Goal: Information Seeking & Learning: Learn about a topic

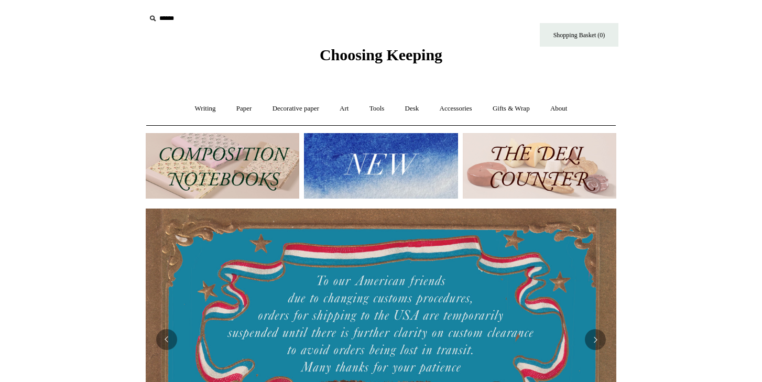
click at [402, 177] on img at bounding box center [381, 166] width 154 height 66
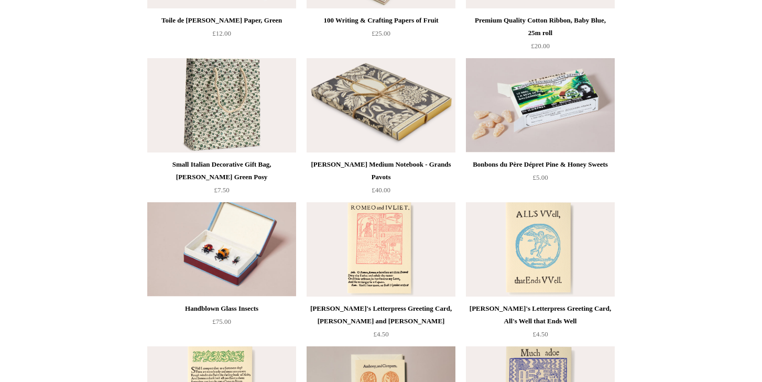
scroll to position [1804, 0]
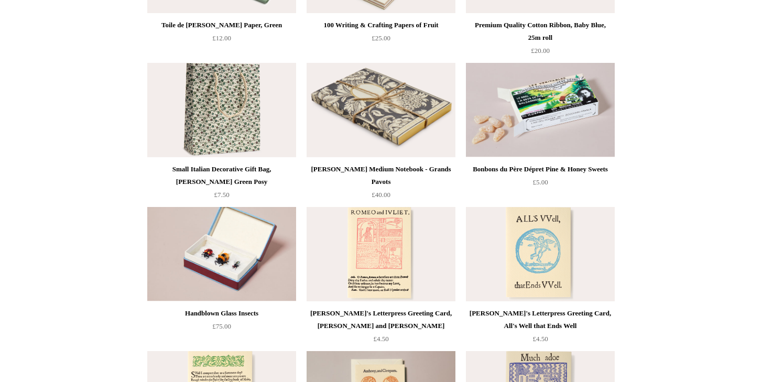
click at [396, 150] on img at bounding box center [381, 110] width 149 height 94
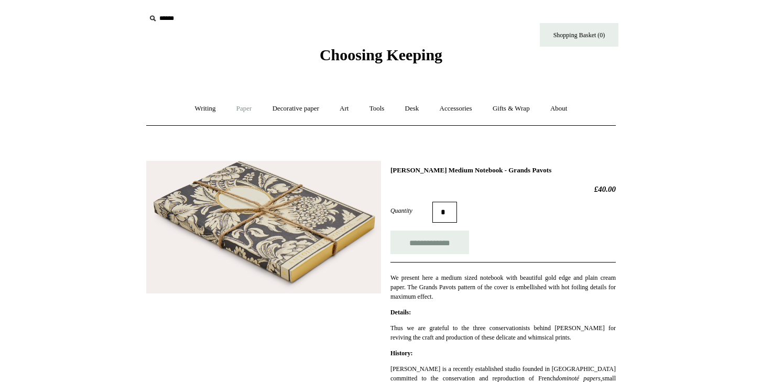
click at [241, 111] on link "Paper +" at bounding box center [244, 109] width 35 height 28
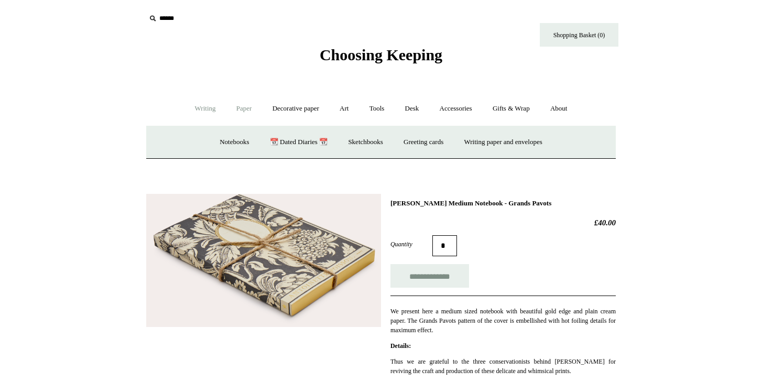
click at [209, 110] on link "Writing +" at bounding box center [206, 109] width 40 height 28
click at [235, 110] on link "Paper +" at bounding box center [244, 109] width 35 height 28
click at [223, 143] on link "Notebooks +" at bounding box center [234, 142] width 48 height 28
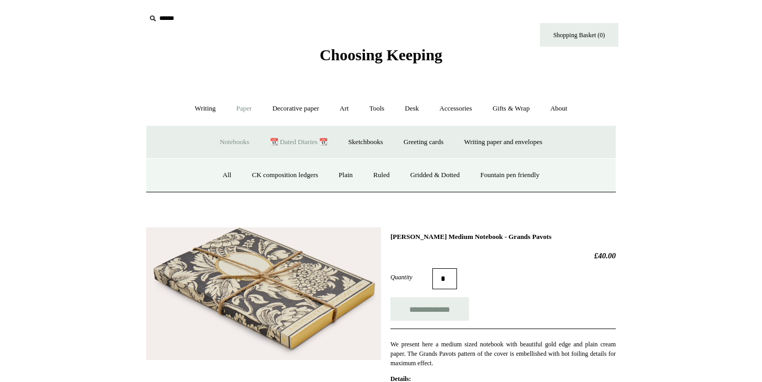
click at [289, 143] on link "📆 Dated Diaries 📆" at bounding box center [299, 142] width 77 height 28
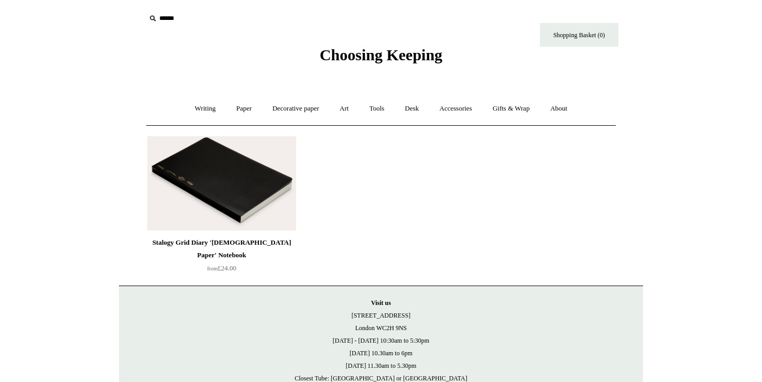
click at [262, 166] on img at bounding box center [221, 183] width 149 height 94
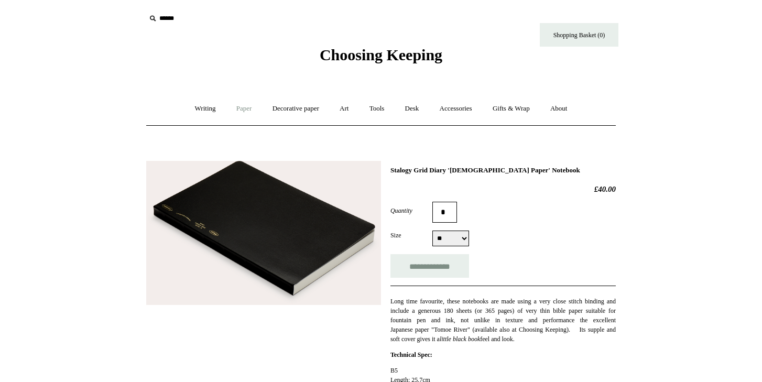
click at [236, 113] on link "Paper +" at bounding box center [244, 109] width 35 height 28
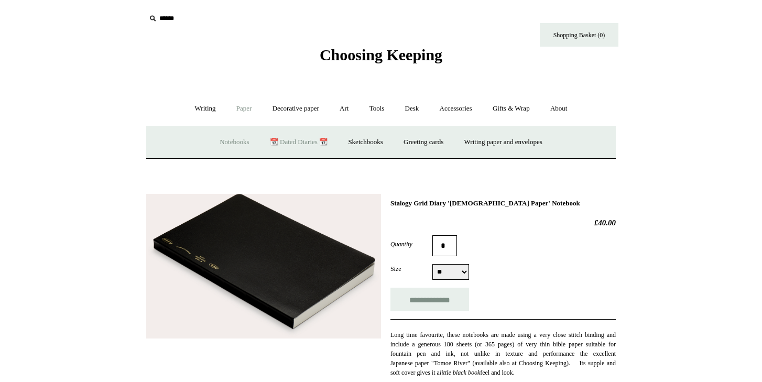
click at [224, 137] on link "Notebooks +" at bounding box center [234, 142] width 48 height 28
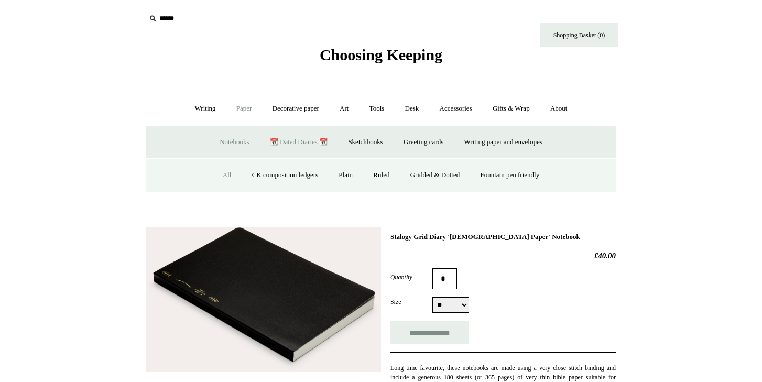
click at [218, 177] on link "All" at bounding box center [227, 175] width 28 height 28
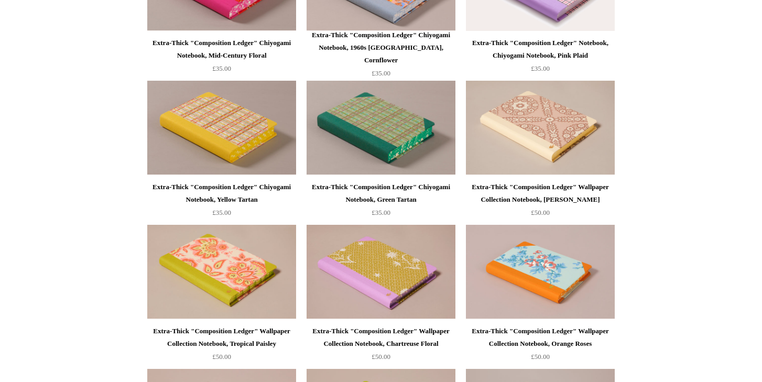
scroll to position [777, 0]
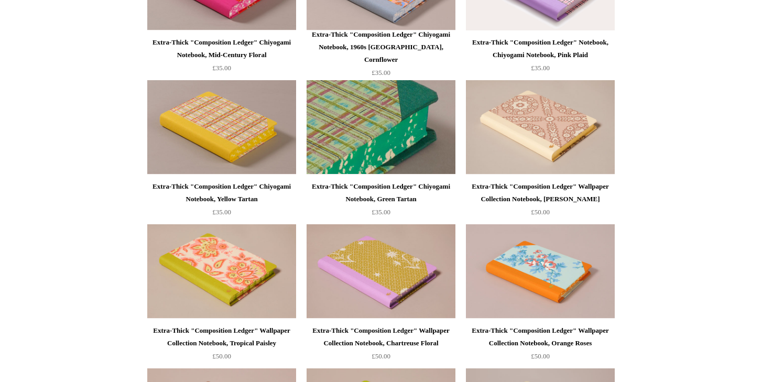
click at [357, 141] on img at bounding box center [381, 127] width 149 height 94
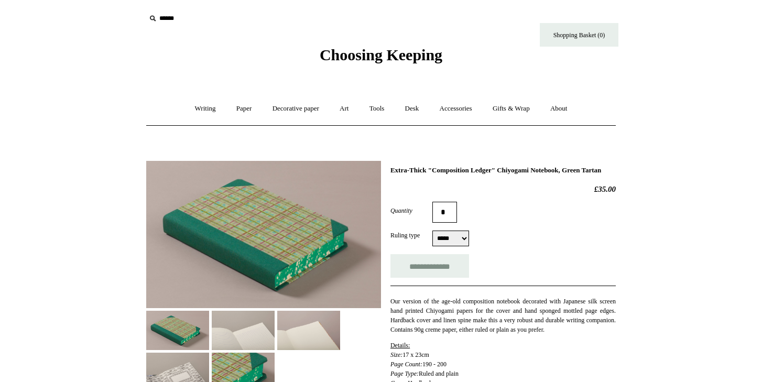
select select "*****"
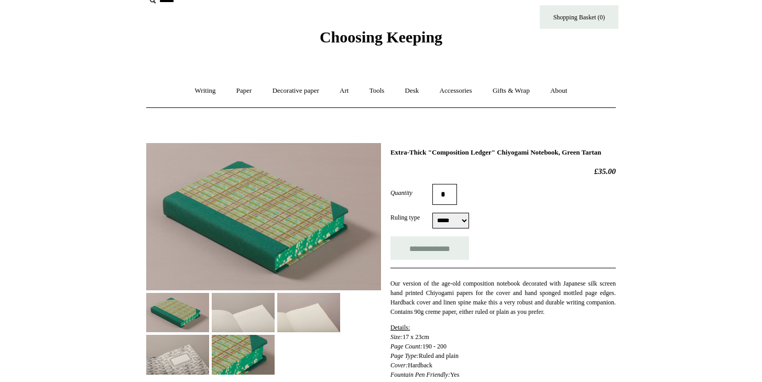
scroll to position [23, 0]
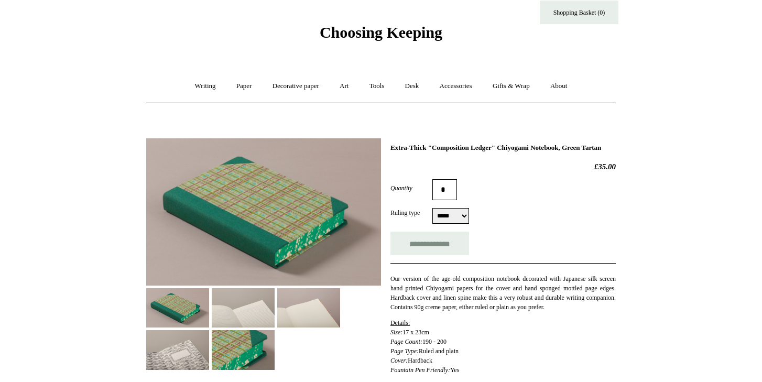
click at [249, 295] on img at bounding box center [243, 307] width 63 height 39
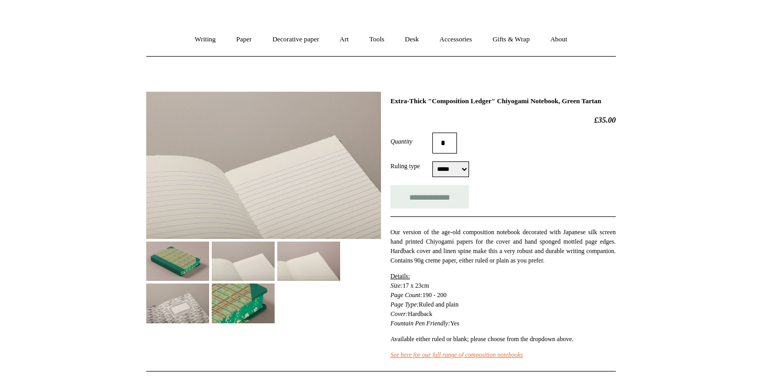
scroll to position [70, 0]
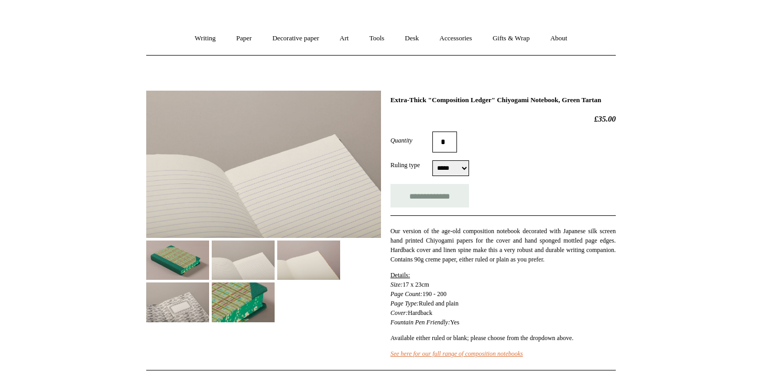
click at [306, 264] on img at bounding box center [308, 260] width 63 height 39
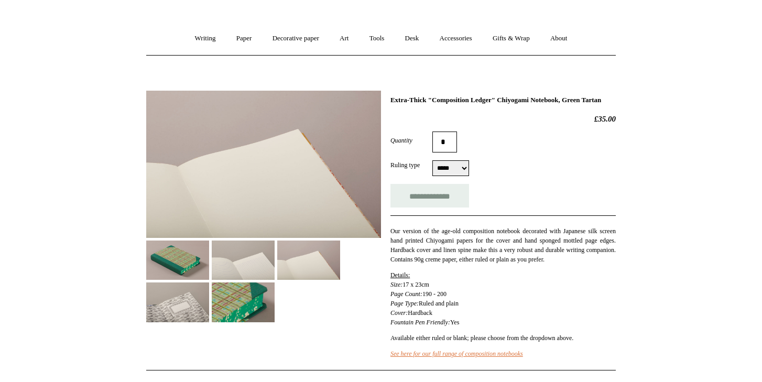
click at [185, 303] on img at bounding box center [177, 302] width 63 height 39
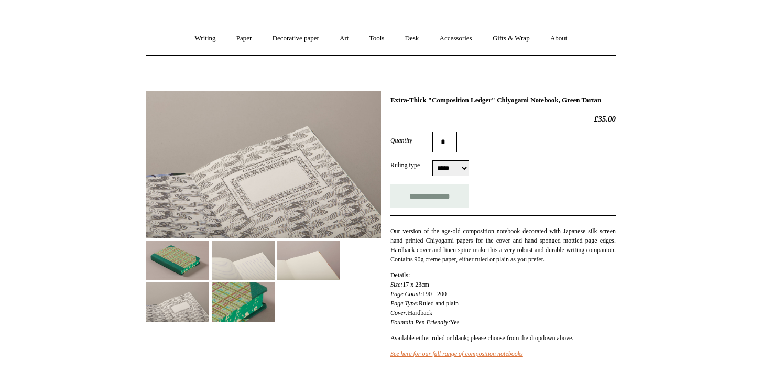
click at [219, 300] on img at bounding box center [243, 302] width 63 height 39
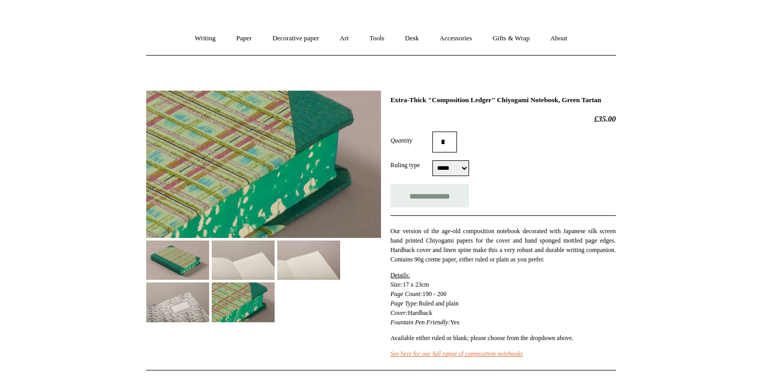
click at [166, 312] on img at bounding box center [177, 302] width 63 height 39
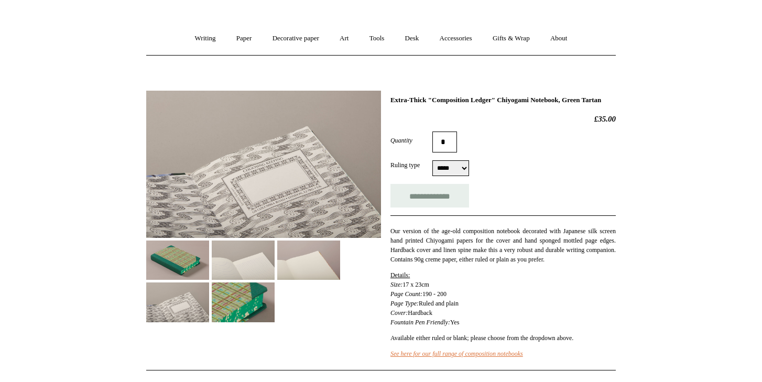
click at [307, 261] on img at bounding box center [308, 260] width 63 height 39
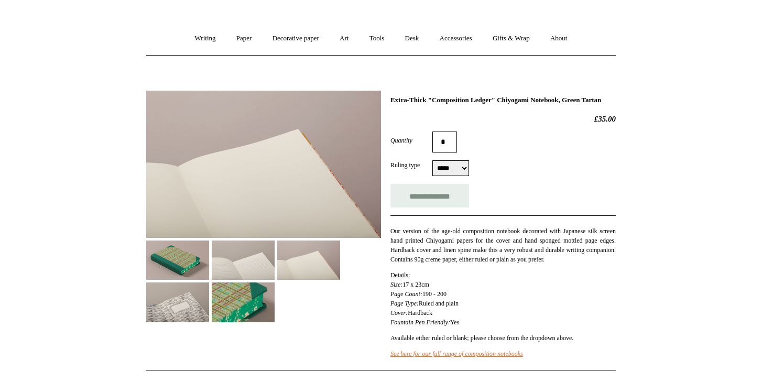
click at [239, 265] on img at bounding box center [243, 260] width 63 height 39
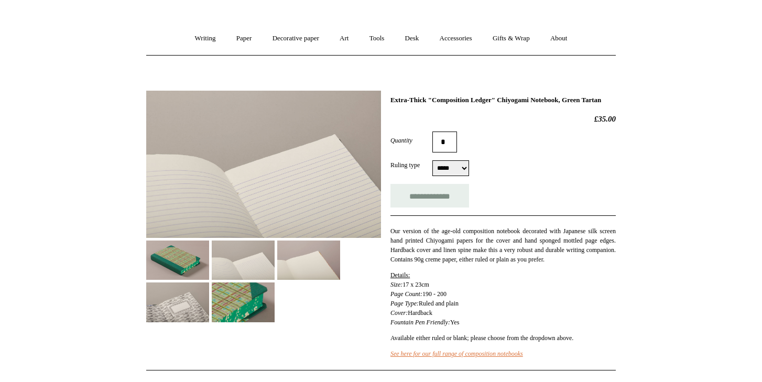
click at [191, 264] on img at bounding box center [177, 260] width 63 height 39
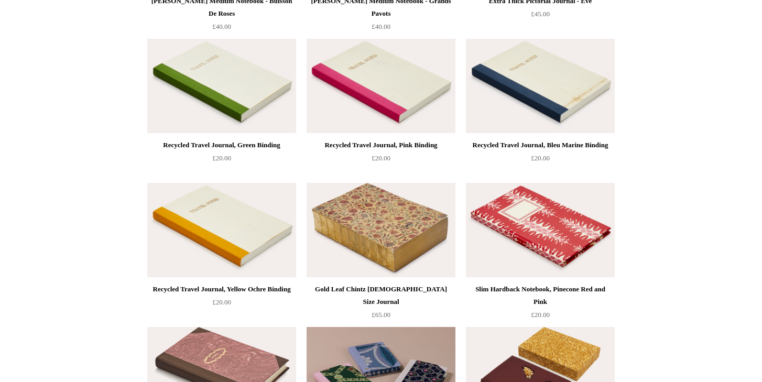
scroll to position [3653, 0]
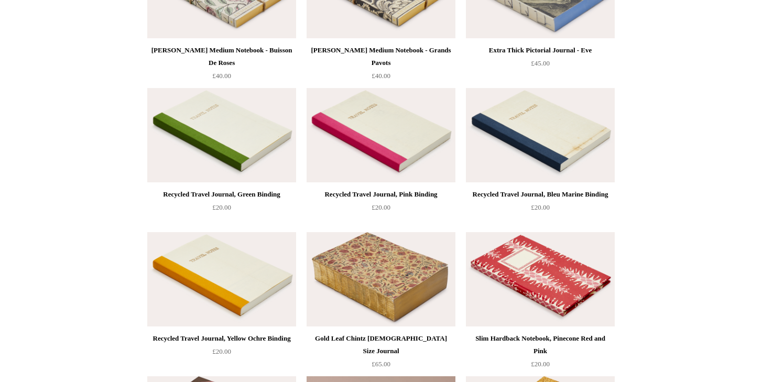
click at [364, 275] on img at bounding box center [381, 279] width 149 height 94
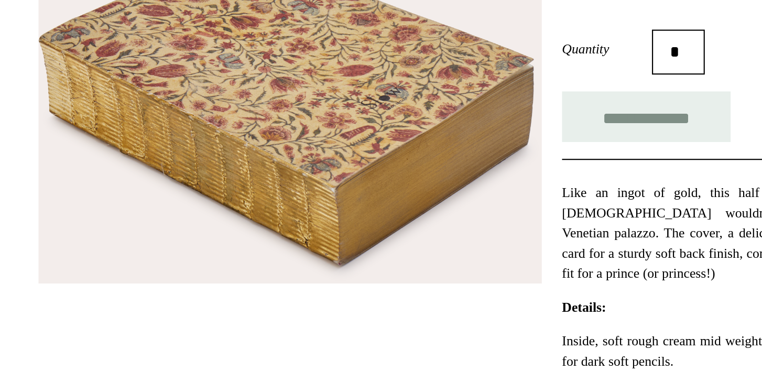
scroll to position [128, 0]
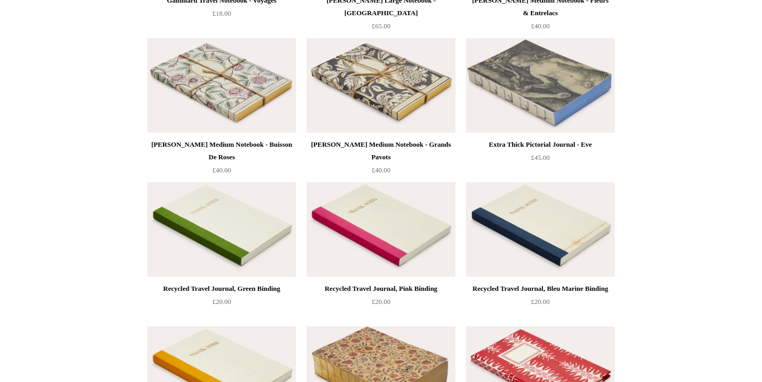
scroll to position [3503, 0]
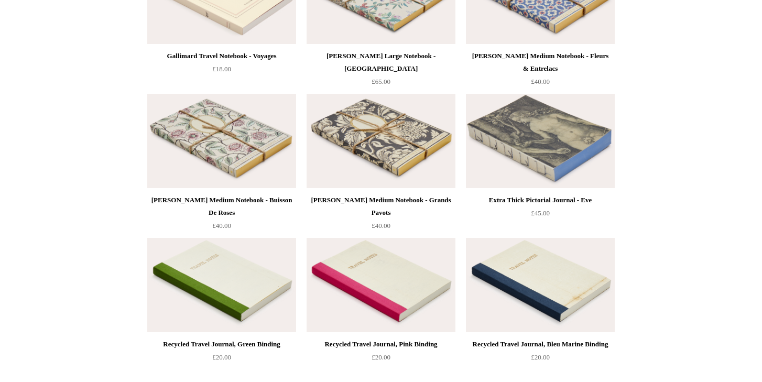
click at [516, 152] on img at bounding box center [540, 141] width 149 height 94
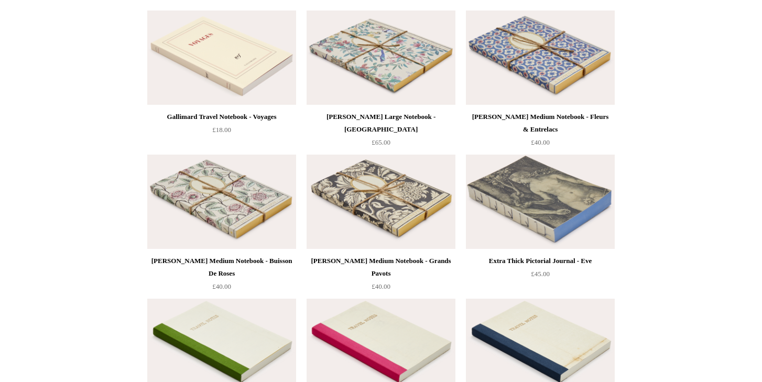
scroll to position [3439, 0]
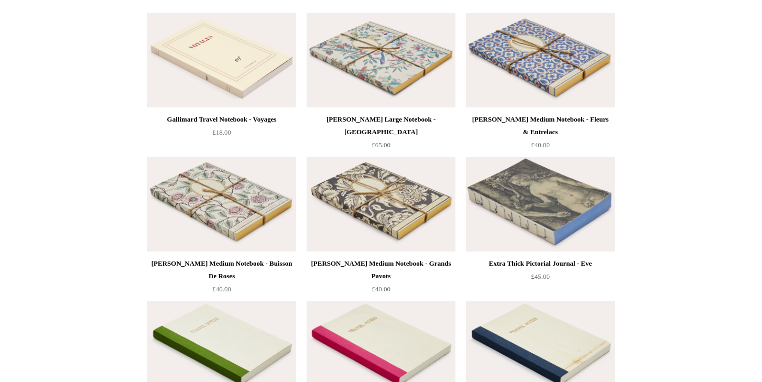
click at [360, 224] on img at bounding box center [381, 204] width 149 height 94
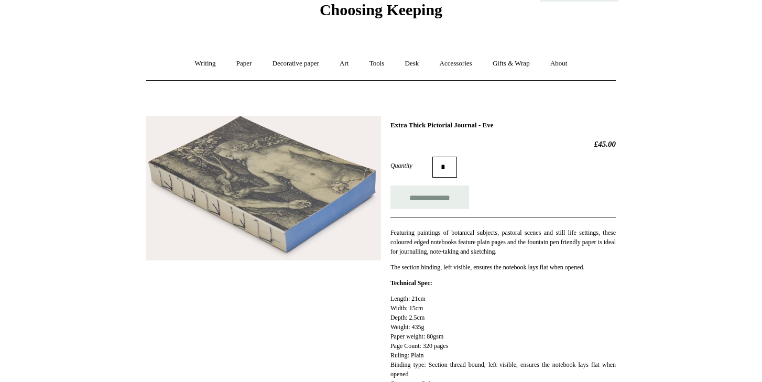
scroll to position [195, 0]
